Goal: Book appointment/travel/reservation

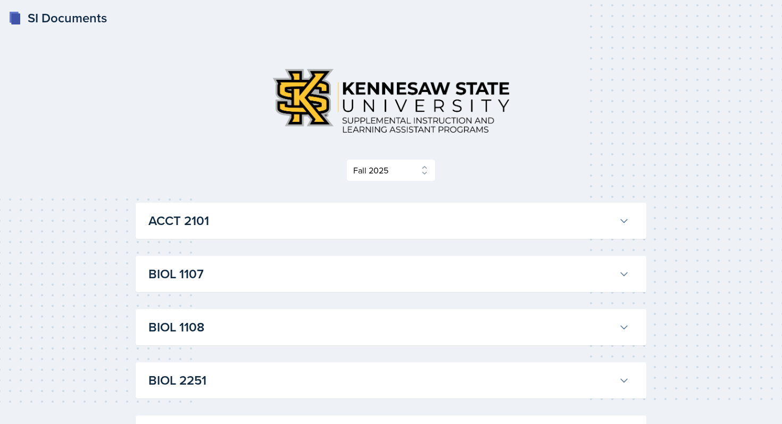
select select "2bed604d-1099-4043-b1bc-2365e8740244"
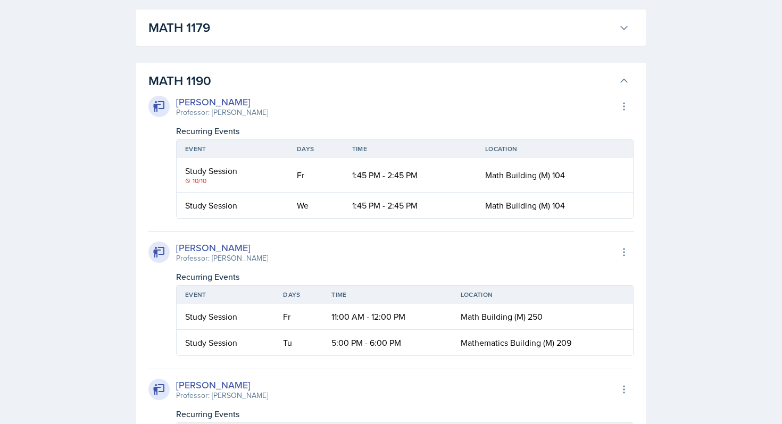
click at [395, 170] on td "1:45 PM - 2:45 PM" at bounding box center [410, 175] width 133 height 35
click at [391, 200] on td "1:45 PM - 2:45 PM" at bounding box center [410, 206] width 133 height 26
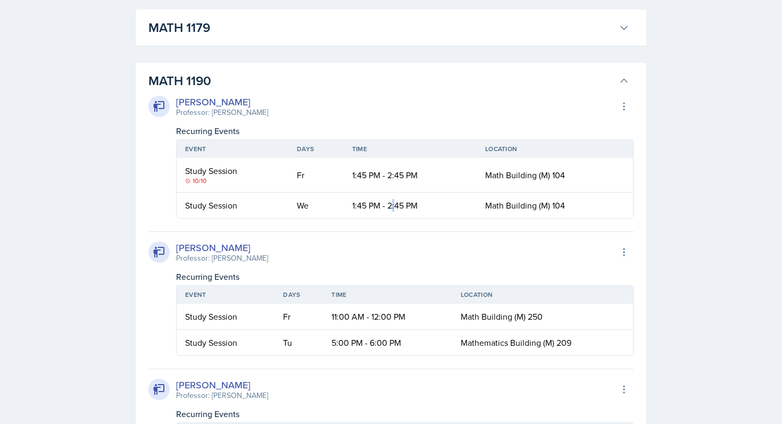
click at [391, 200] on td "1:45 PM - 2:45 PM" at bounding box center [410, 206] width 133 height 26
click at [516, 207] on span "Math Building (M) 104" at bounding box center [525, 206] width 80 height 12
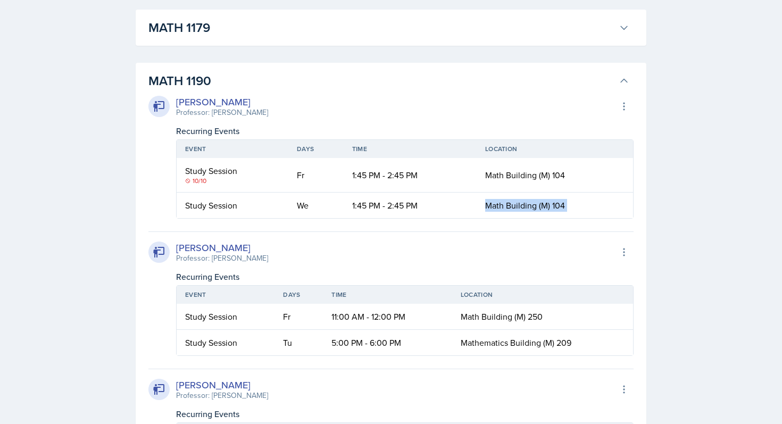
click at [516, 207] on span "Math Building (M) 104" at bounding box center [525, 206] width 80 height 12
